Goal: Task Accomplishment & Management: Use online tool/utility

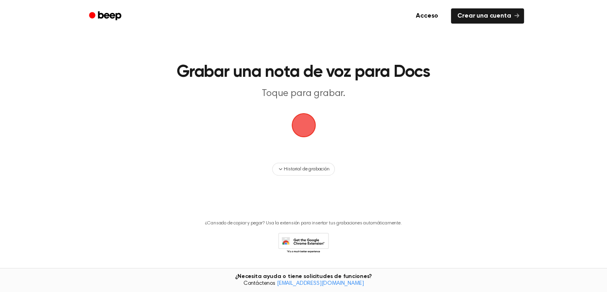
click at [307, 123] on span "button" at bounding box center [304, 125] width 30 height 30
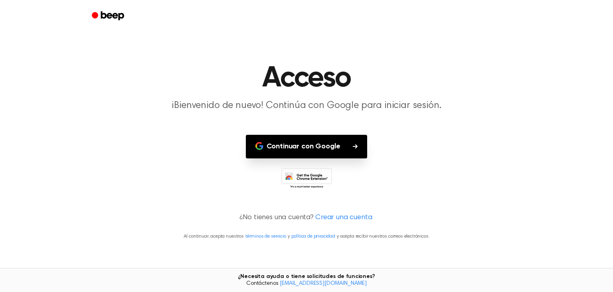
click at [307, 147] on font "Continuar con Google" at bounding box center [304, 146] width 74 height 7
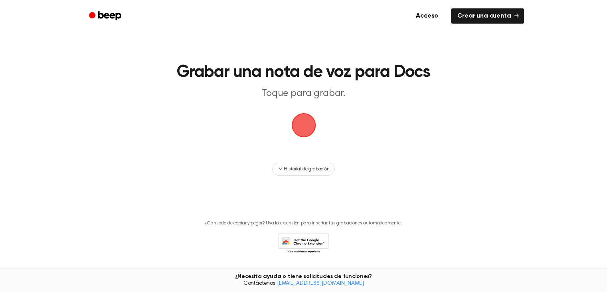
click at [302, 118] on span "button" at bounding box center [304, 125] width 30 height 30
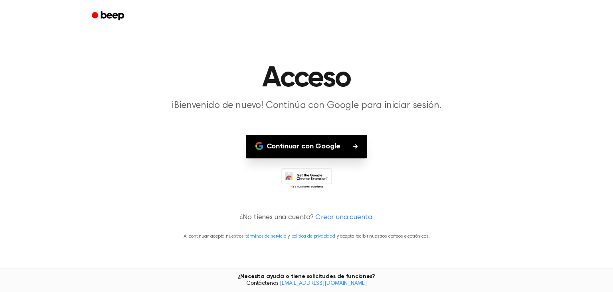
click at [313, 143] on font "Continuar con Google" at bounding box center [304, 146] width 74 height 7
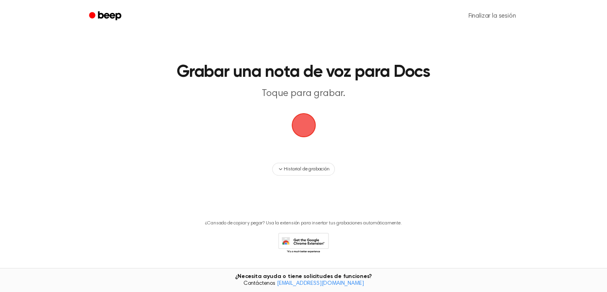
click at [302, 127] on span "button" at bounding box center [303, 125] width 34 height 34
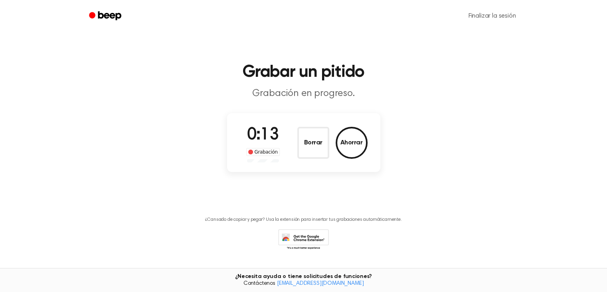
click at [251, 152] on span at bounding box center [250, 151] width 5 height 5
drag, startPoint x: 310, startPoint y: 142, endPoint x: 312, endPoint y: 146, distance: 4.3
click at [312, 146] on font "Borrar" at bounding box center [313, 142] width 18 height 6
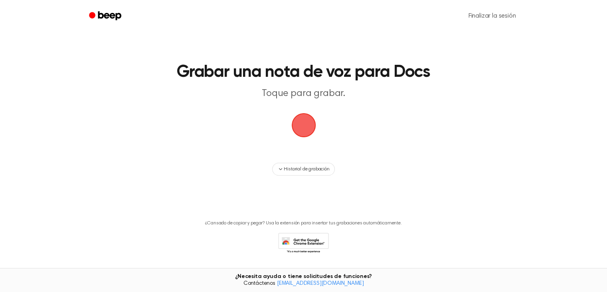
click at [301, 128] on span "button" at bounding box center [304, 125] width 29 height 29
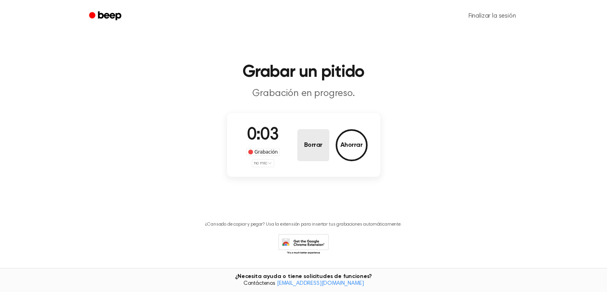
click at [313, 143] on font "Borrar" at bounding box center [313, 145] width 18 height 6
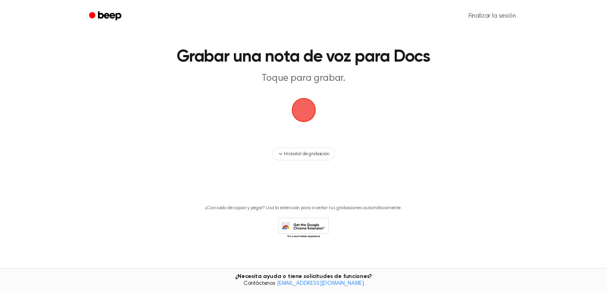
scroll to position [24, 0]
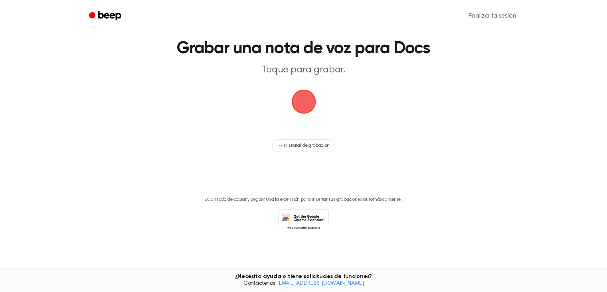
click at [301, 104] on span "button" at bounding box center [303, 101] width 34 height 34
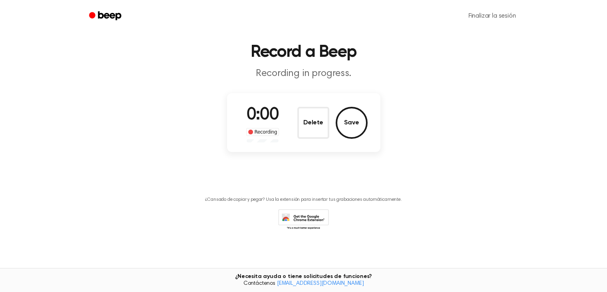
scroll to position [20, 0]
click at [263, 117] on span "0:02" at bounding box center [263, 115] width 32 height 17
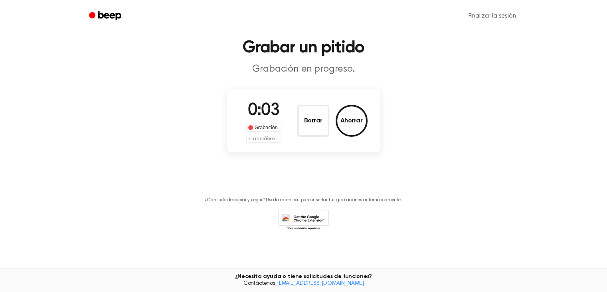
click at [263, 127] on font "Grabación" at bounding box center [266, 128] width 23 height 6
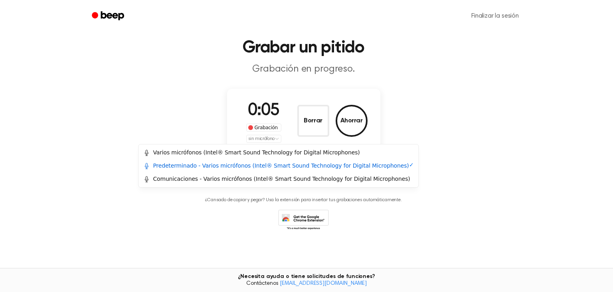
click at [276, 137] on html "Finalizar la sesión Grabar un pitido Grabación en progreso. 0:05 Grabación sin …" at bounding box center [306, 134] width 613 height 316
click at [573, 184] on html "Finalizar la sesión Grabar un pitido Grabación en progreso. 0:09 Grabación sin …" at bounding box center [306, 134] width 613 height 316
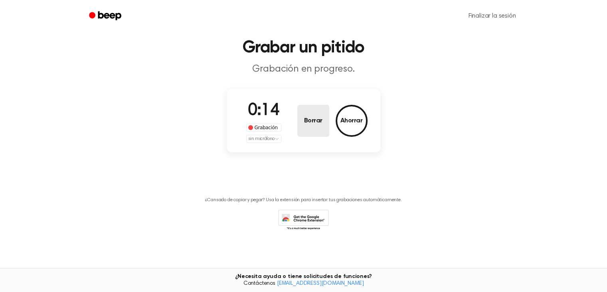
click at [308, 128] on button "Borrar" at bounding box center [314, 121] width 32 height 32
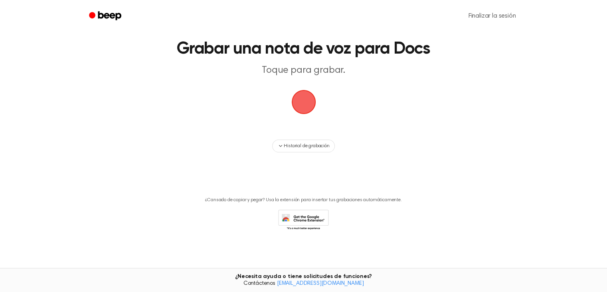
click at [304, 103] on span "button" at bounding box center [304, 102] width 22 height 22
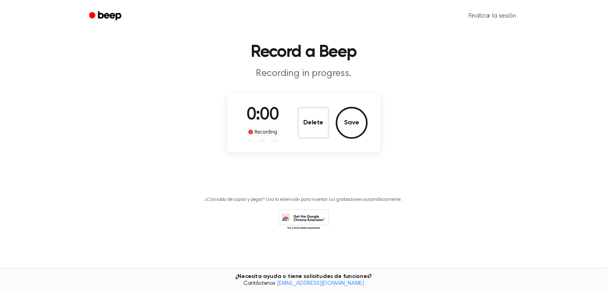
scroll to position [20, 0]
click at [485, 13] on font "Finalizar la sesión" at bounding box center [493, 16] width 48 height 6
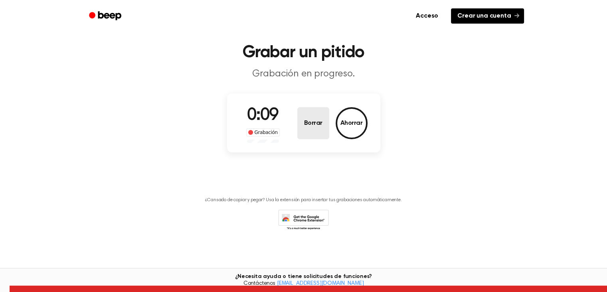
click at [311, 125] on font "Borrar" at bounding box center [313, 123] width 18 height 6
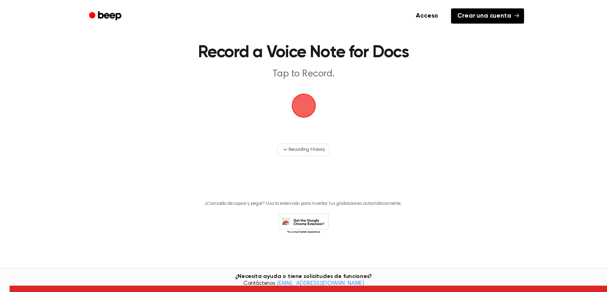
scroll to position [23, 0]
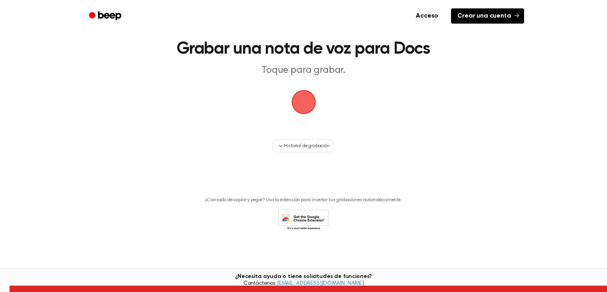
click at [313, 101] on span "button" at bounding box center [303, 101] width 31 height 31
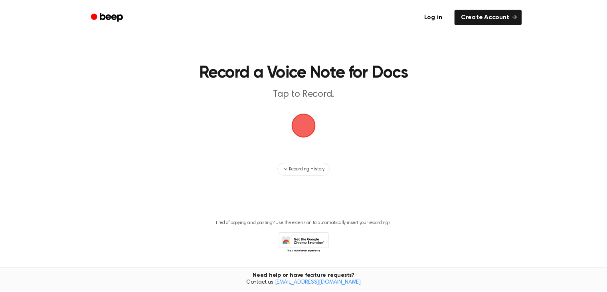
scroll to position [23, 0]
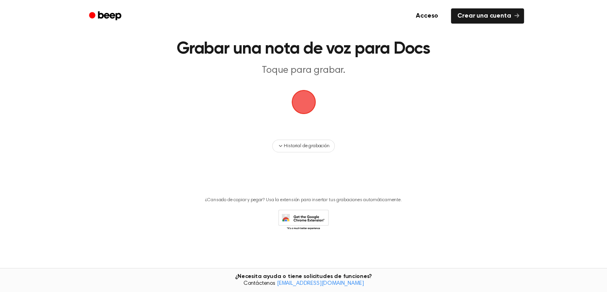
click at [303, 104] on span "button" at bounding box center [304, 102] width 24 height 24
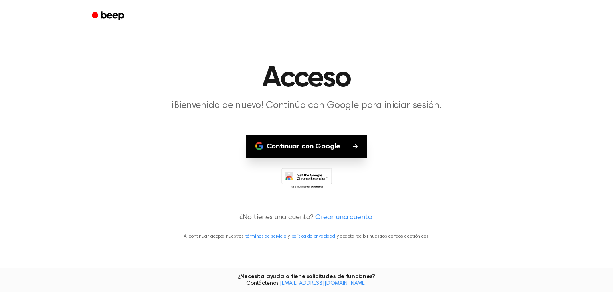
click at [357, 144] on icon "button" at bounding box center [355, 146] width 5 height 5
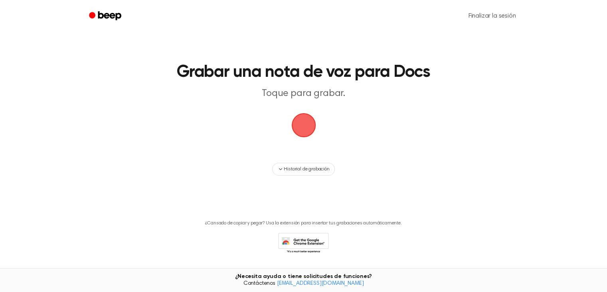
click at [305, 129] on span "button" at bounding box center [304, 125] width 30 height 30
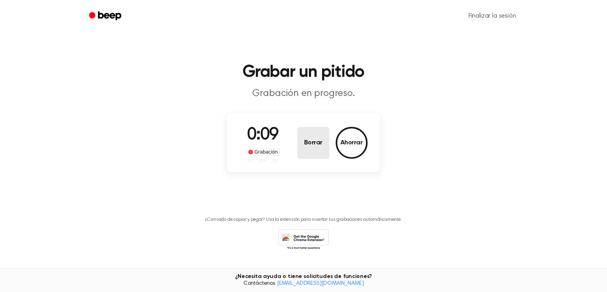
click at [310, 143] on font "Borrar" at bounding box center [313, 142] width 18 height 6
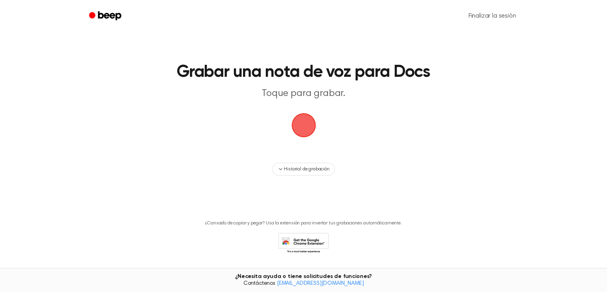
click at [304, 128] on span "button" at bounding box center [303, 124] width 27 height 27
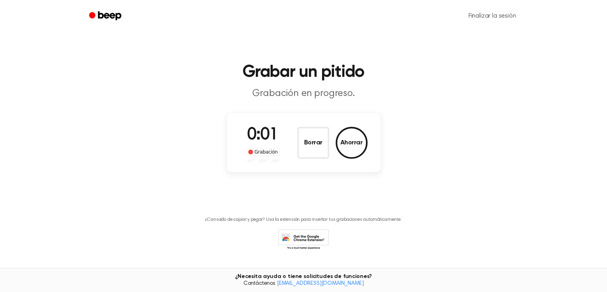
drag, startPoint x: 276, startPoint y: 138, endPoint x: 272, endPoint y: 136, distance: 5.2
click at [270, 138] on font "0:01" at bounding box center [263, 135] width 32 height 17
click at [353, 144] on font "Ahorrar" at bounding box center [352, 142] width 22 height 6
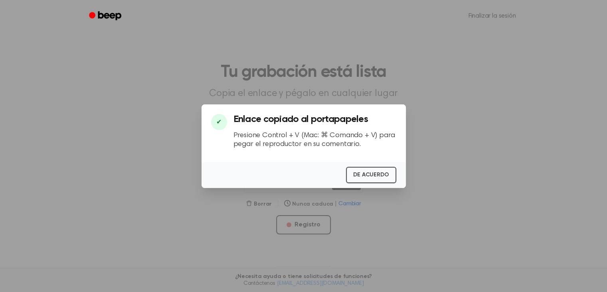
scroll to position [23, 0]
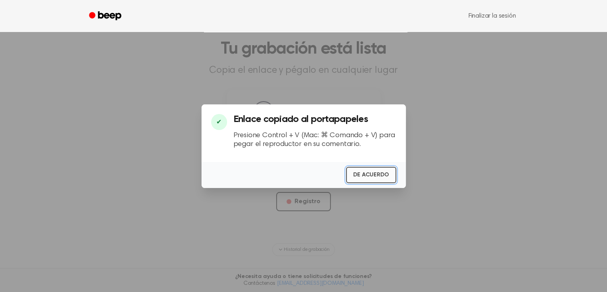
click at [370, 173] on font "DE ACUERDO" at bounding box center [371, 175] width 36 height 6
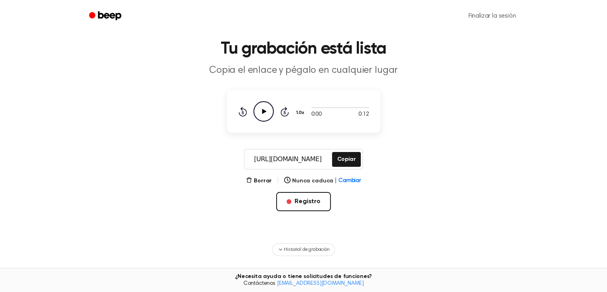
click at [265, 111] on icon at bounding box center [264, 111] width 4 height 5
drag, startPoint x: 326, startPoint y: 159, endPoint x: 248, endPoint y: 157, distance: 78.3
click at [248, 157] on input "[URL][DOMAIN_NAME]" at bounding box center [288, 158] width 86 height 19
